Goal: Information Seeking & Learning: Learn about a topic

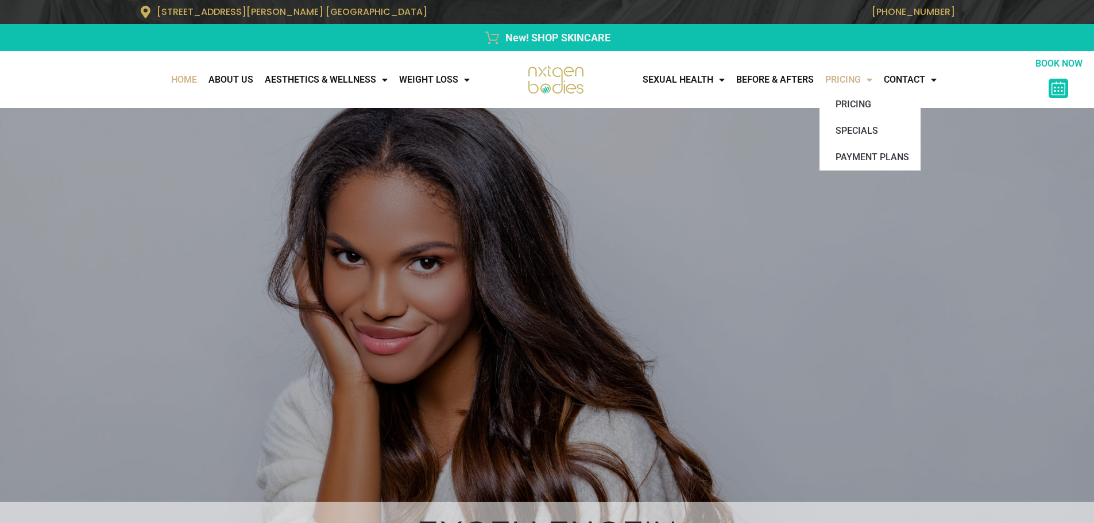
click at [873, 79] on span "Menu" at bounding box center [866, 80] width 11 height 21
click at [878, 99] on link "Pricing" at bounding box center [870, 104] width 101 height 26
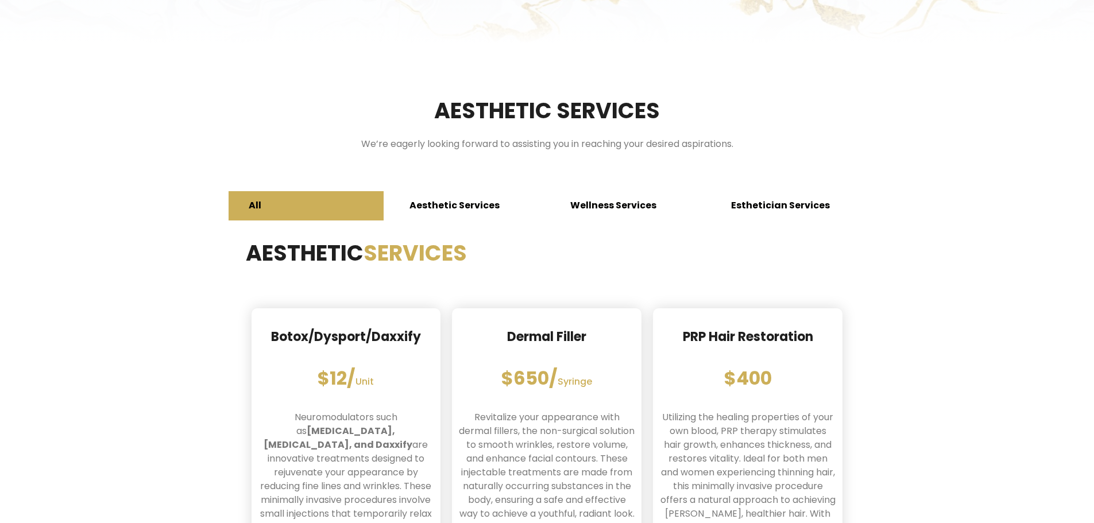
scroll to position [287, 0]
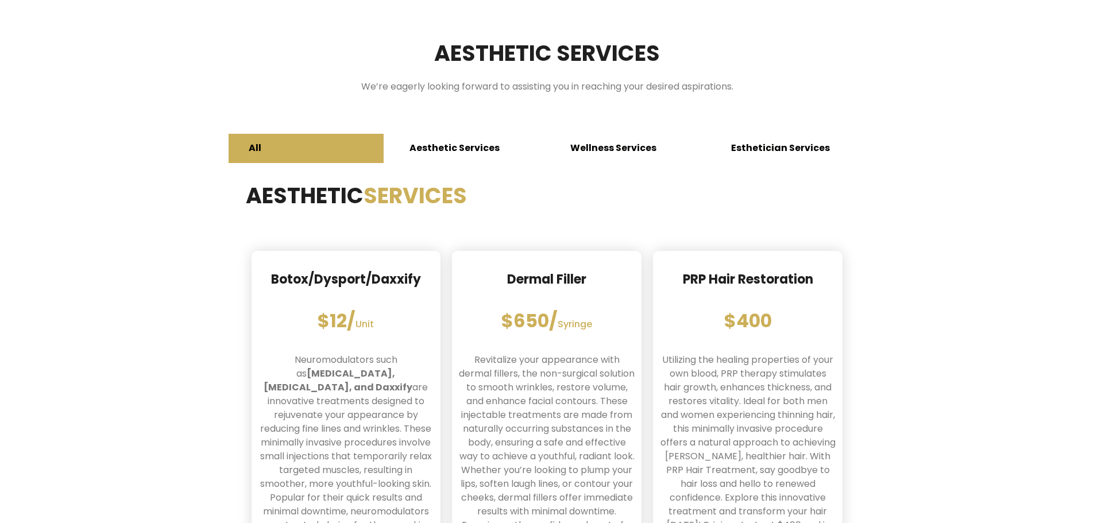
click at [589, 142] on span "Wellness Services" at bounding box center [613, 148] width 86 height 13
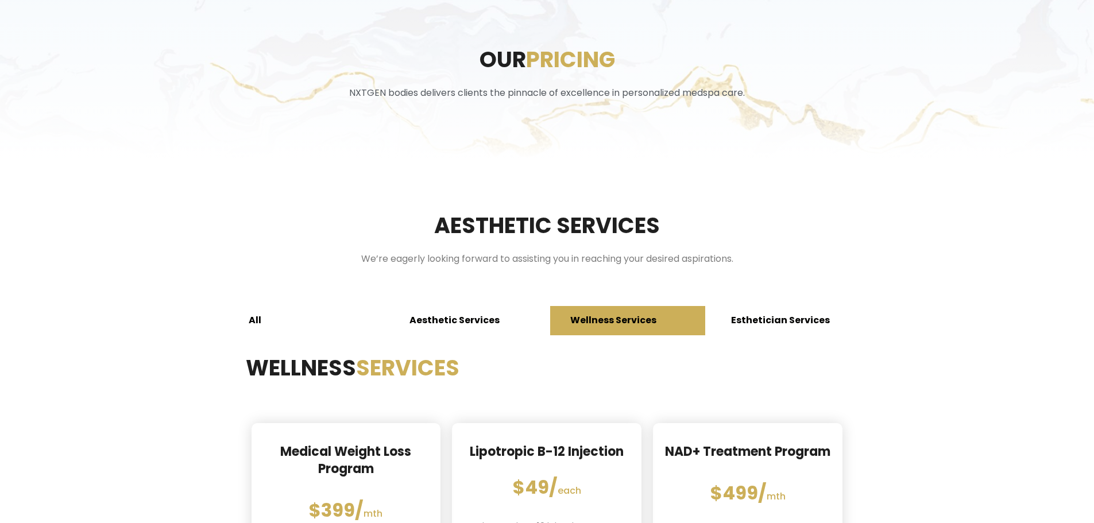
scroll to position [0, 0]
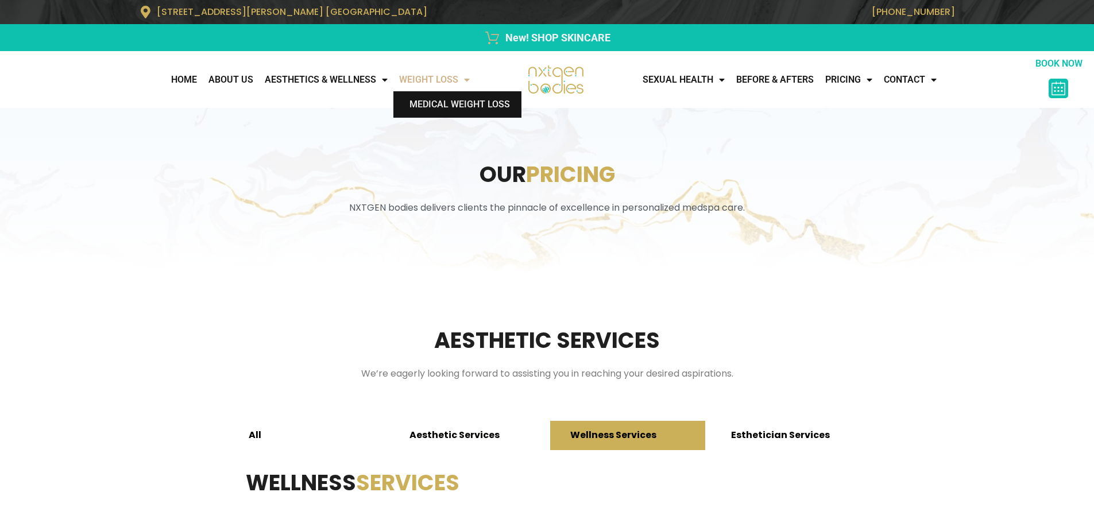
click at [418, 99] on link "Medical Weight Loss" at bounding box center [458, 104] width 128 height 26
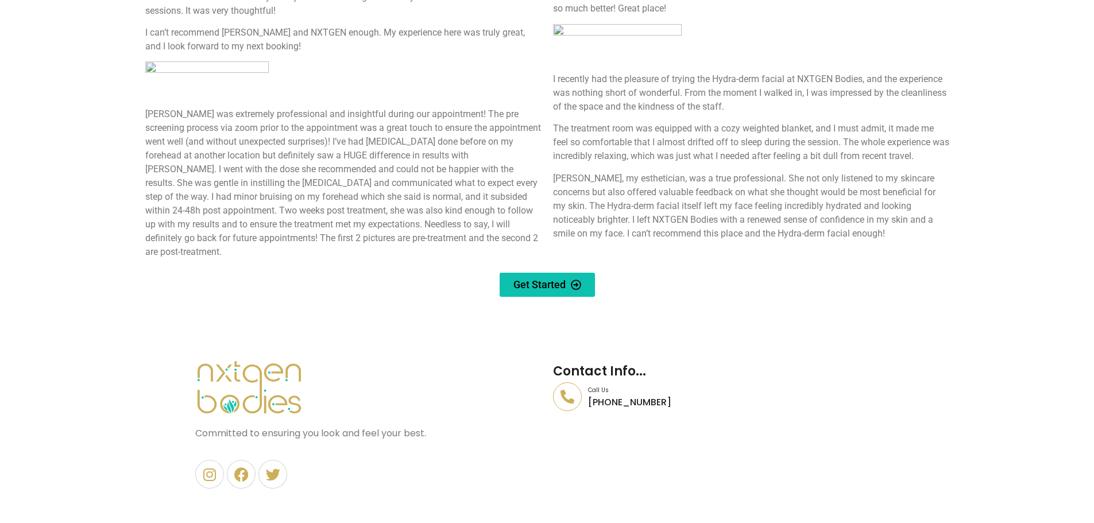
scroll to position [5170, 0]
